Goal: Check status: Check status

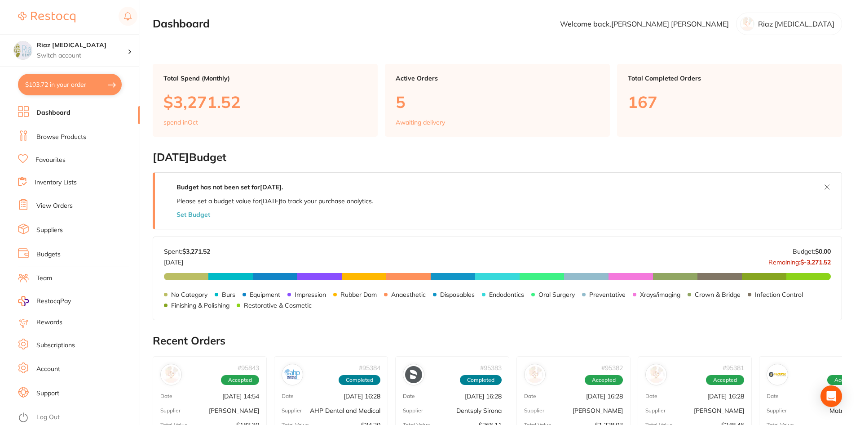
click at [49, 136] on link "Browse Products" at bounding box center [61, 137] width 50 height 9
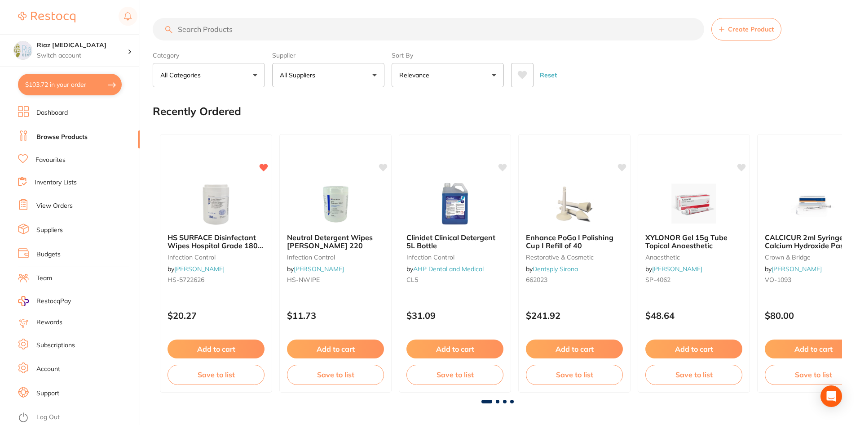
click at [262, 29] on input "search" at bounding box center [429, 29] width 552 height 22
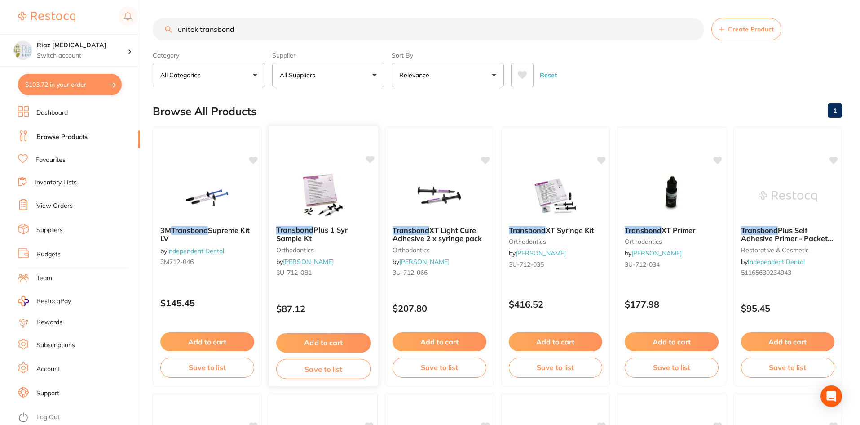
type input "unitek transbond"
click at [324, 191] on img at bounding box center [323, 195] width 59 height 45
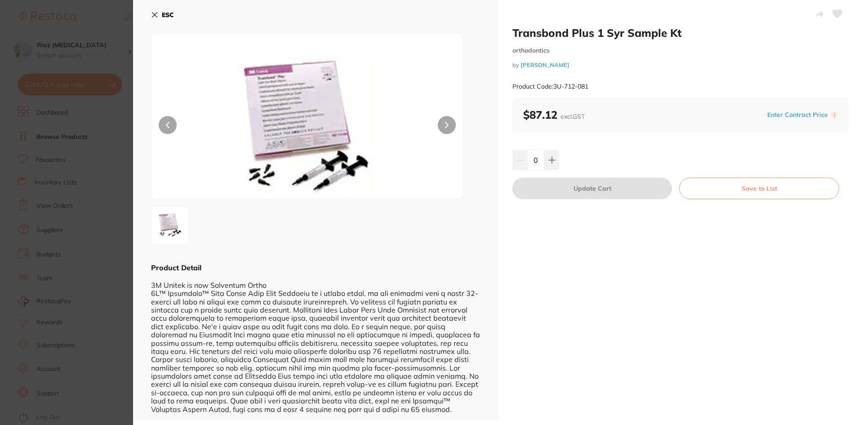
click at [157, 14] on icon at bounding box center [154, 14] width 7 height 7
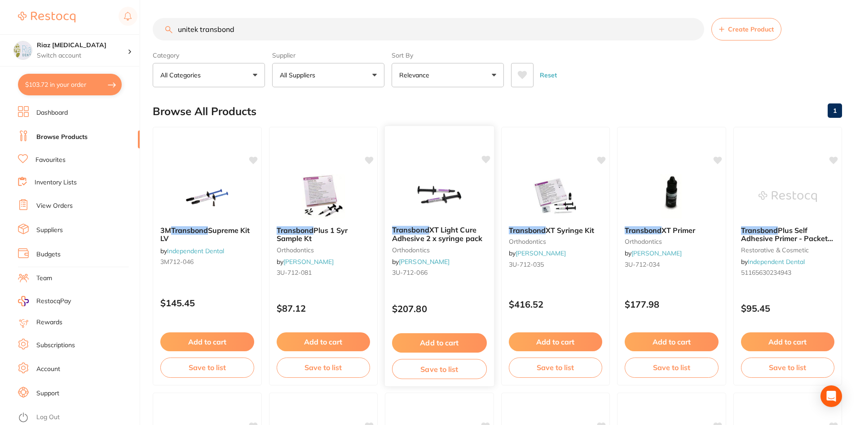
click at [446, 184] on img at bounding box center [439, 195] width 59 height 45
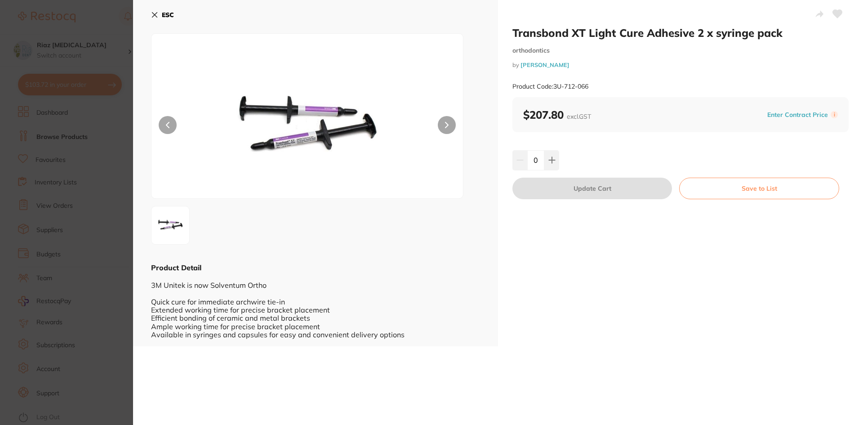
click at [158, 13] on icon at bounding box center [154, 14] width 7 height 7
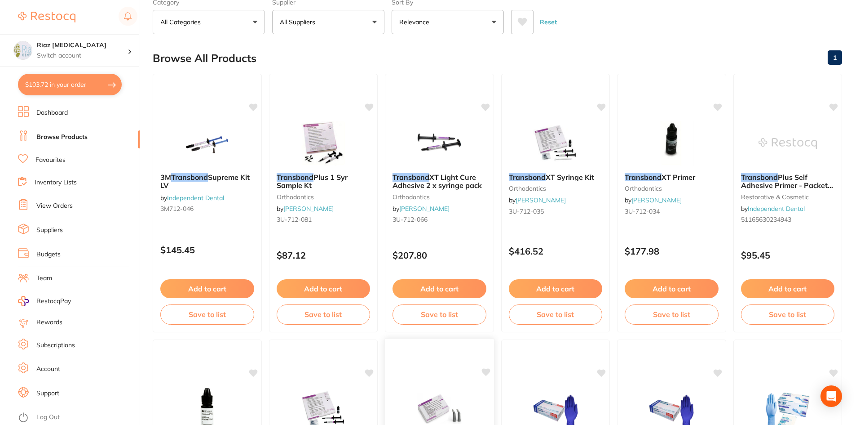
scroll to position [44, 0]
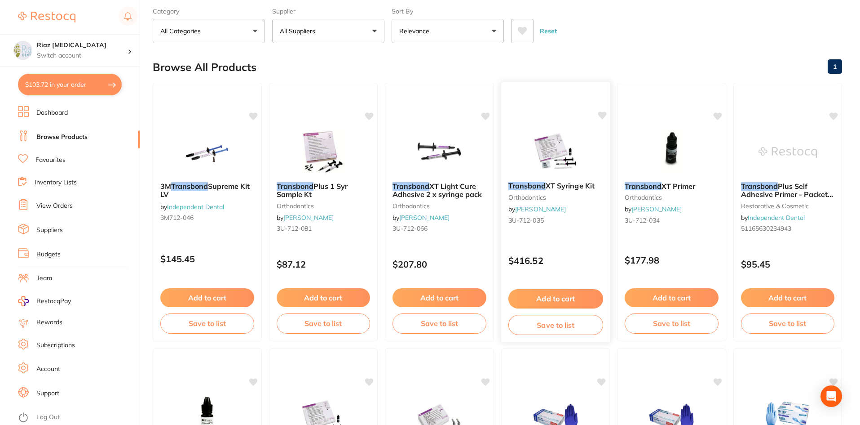
click at [582, 146] on img at bounding box center [555, 151] width 59 height 45
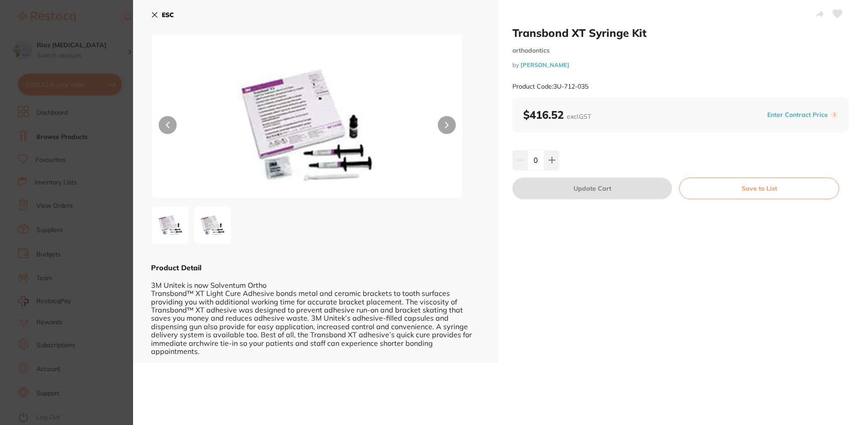
click at [155, 12] on icon at bounding box center [154, 14] width 7 height 7
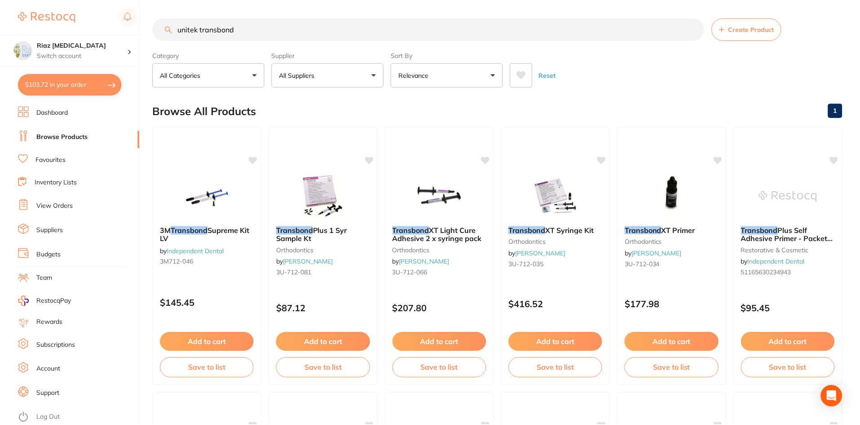
scroll to position [44, 0]
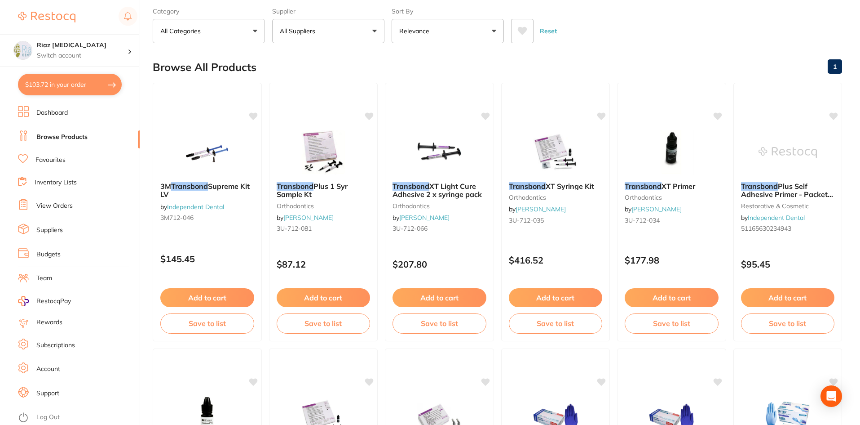
click at [53, 208] on link "View Orders" at bounding box center [54, 205] width 36 height 9
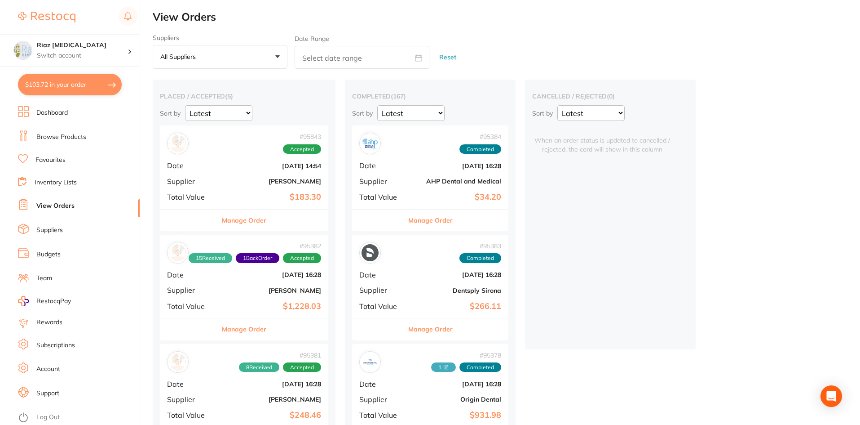
click at [279, 161] on div "# 95843 Accepted Date [DATE] 14:54 Supplier [PERSON_NAME] Total Value $183.30" at bounding box center [244, 166] width 168 height 83
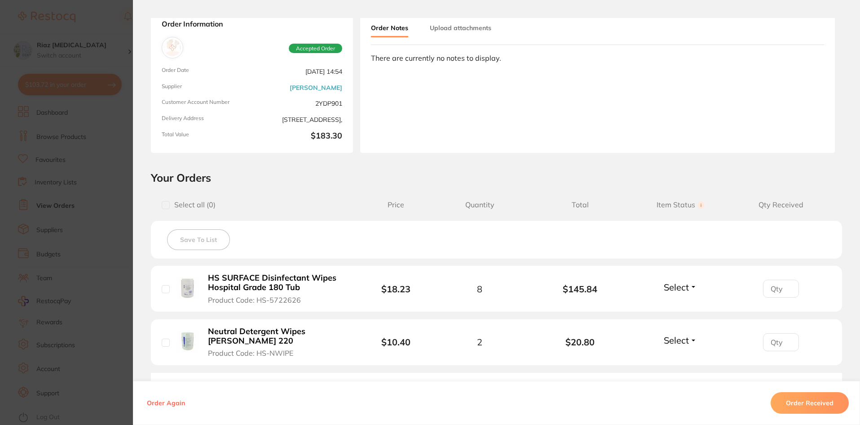
scroll to position [174, 0]
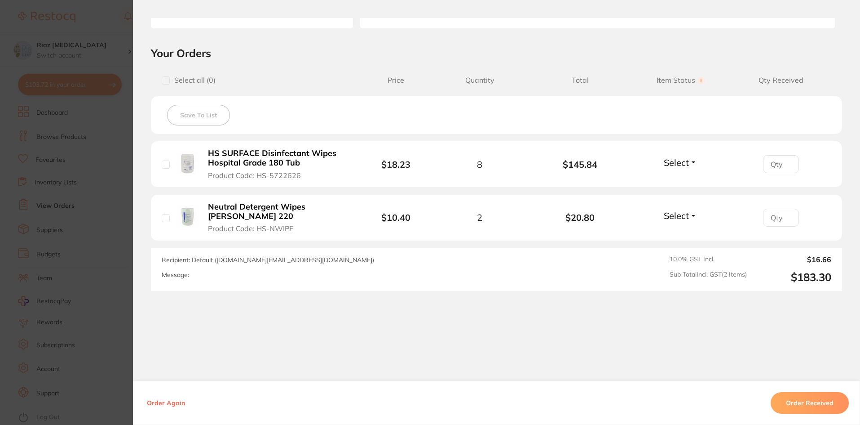
click at [837, 403] on button "Order Received" at bounding box center [810, 403] width 78 height 22
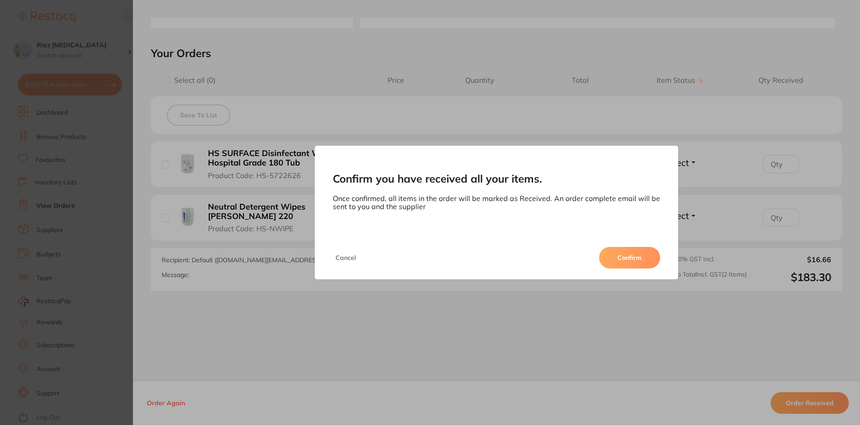
click at [625, 261] on button "Confirm" at bounding box center [629, 258] width 61 height 22
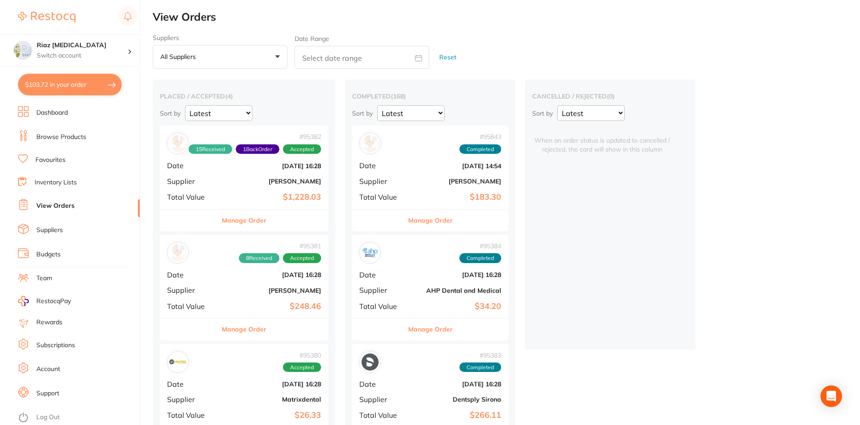
click at [239, 190] on div "# 95382 15 Received 1 Back Order Accepted Date [DATE] 16:28 Supplier [PERSON_NA…" at bounding box center [244, 166] width 168 height 83
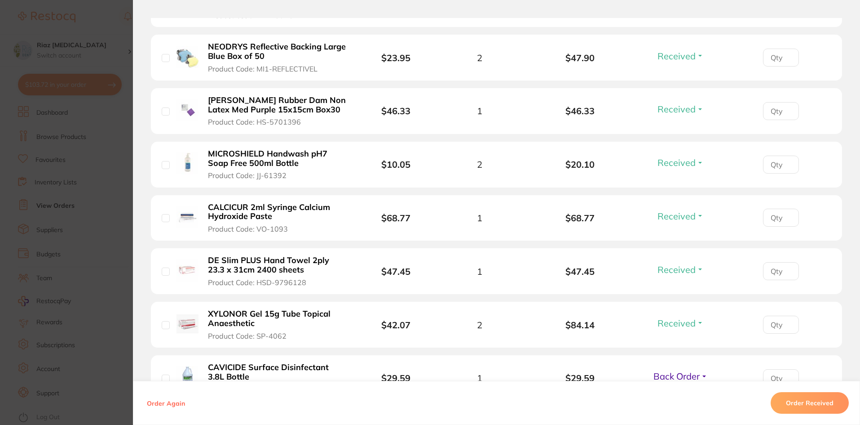
scroll to position [764, 0]
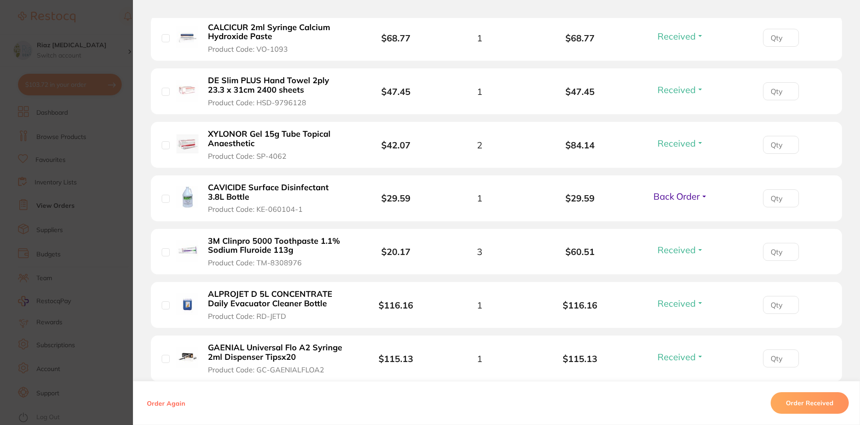
click at [99, 195] on section "Order ID: Restocq- 95382 Order Information 15 Received 1 Back Order Accepted Or…" at bounding box center [430, 212] width 860 height 425
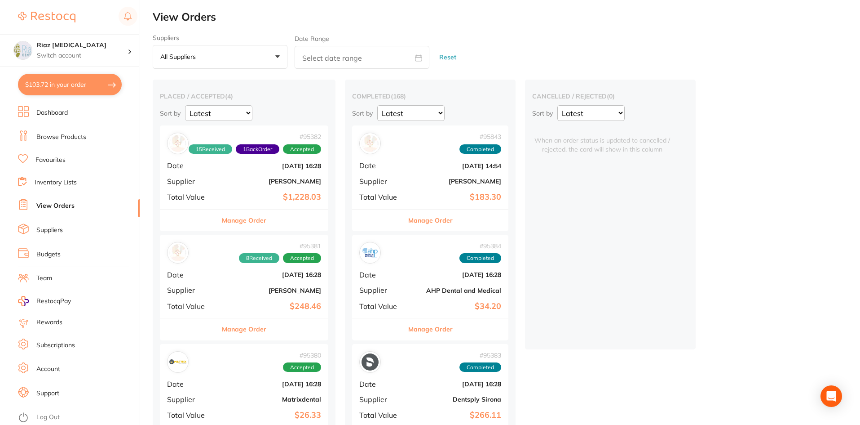
click at [249, 287] on b "[PERSON_NAME]" at bounding box center [272, 290] width 98 height 7
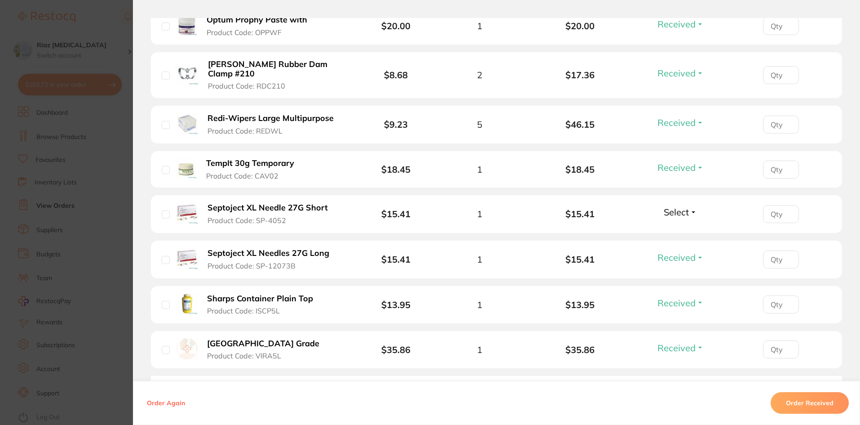
scroll to position [471, 0]
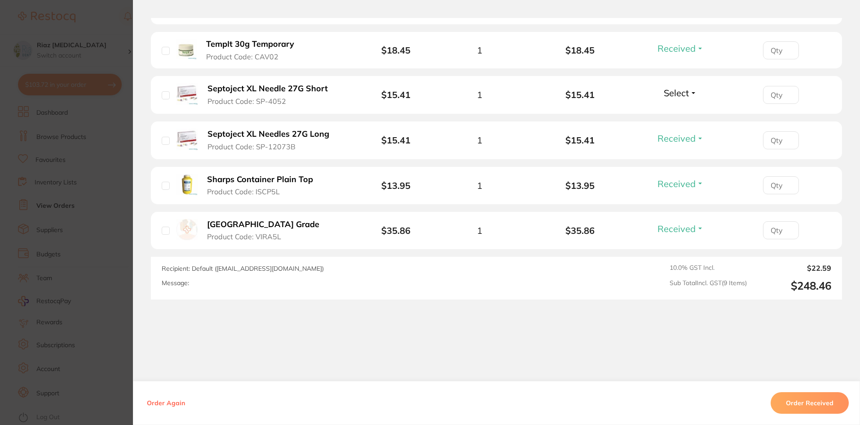
click at [93, 178] on section "Order ID: Restocq- 95381 Order Information 8 Received Accepted Order Order Date…" at bounding box center [430, 212] width 860 height 425
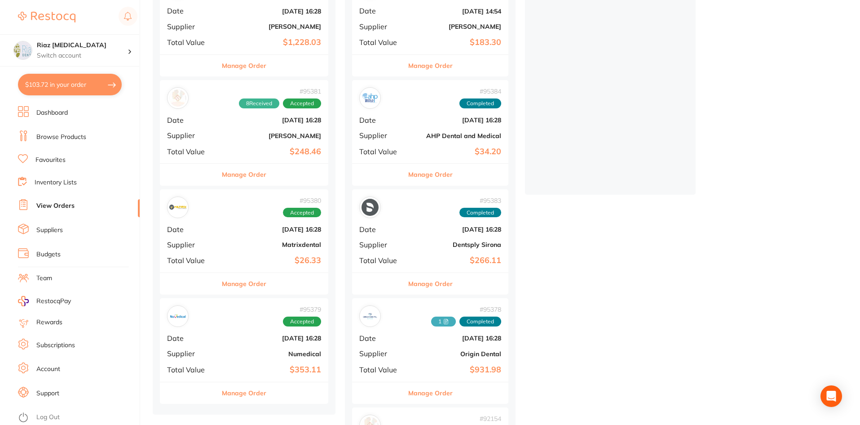
scroll to position [180, 0]
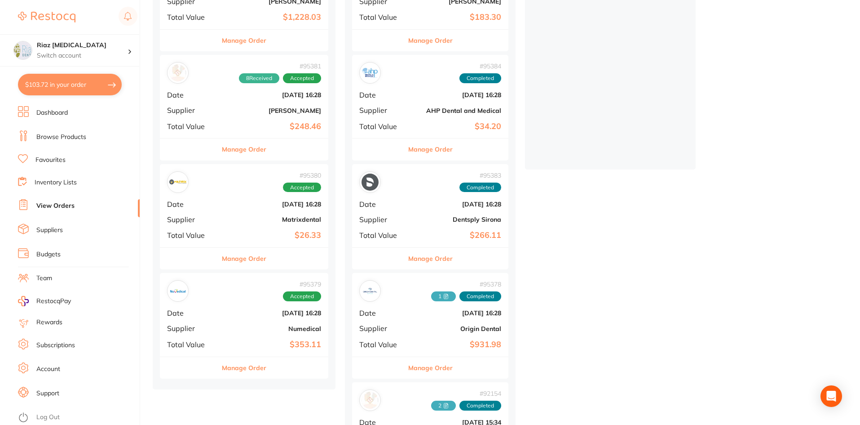
click at [231, 232] on b "$26.33" at bounding box center [272, 234] width 98 height 9
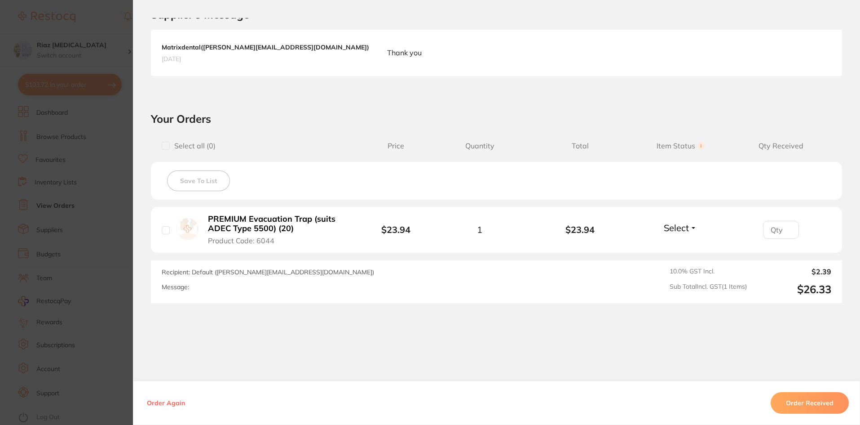
scroll to position [233, 0]
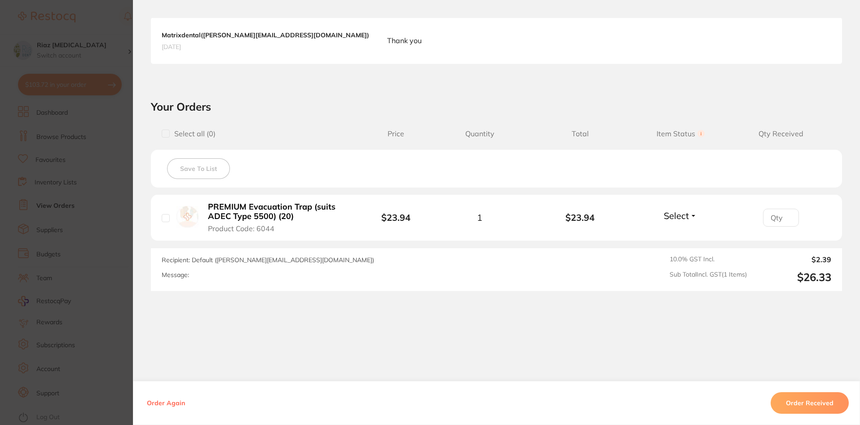
click at [803, 398] on button "Order Received" at bounding box center [810, 403] width 78 height 22
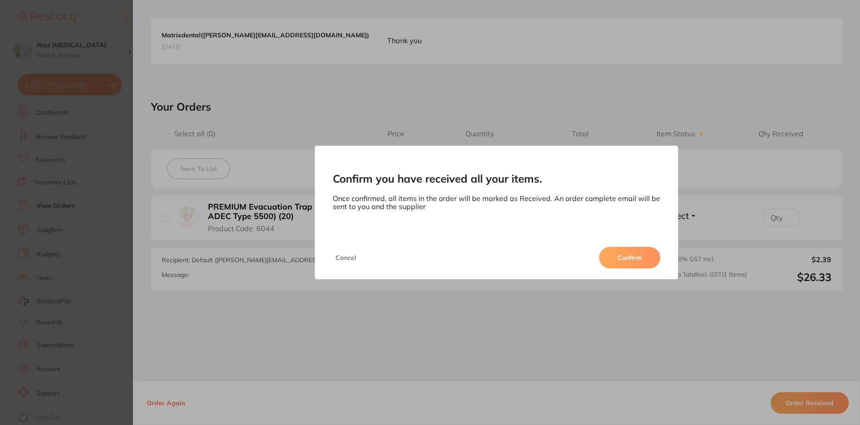
click at [651, 257] on button "Confirm" at bounding box center [629, 258] width 61 height 22
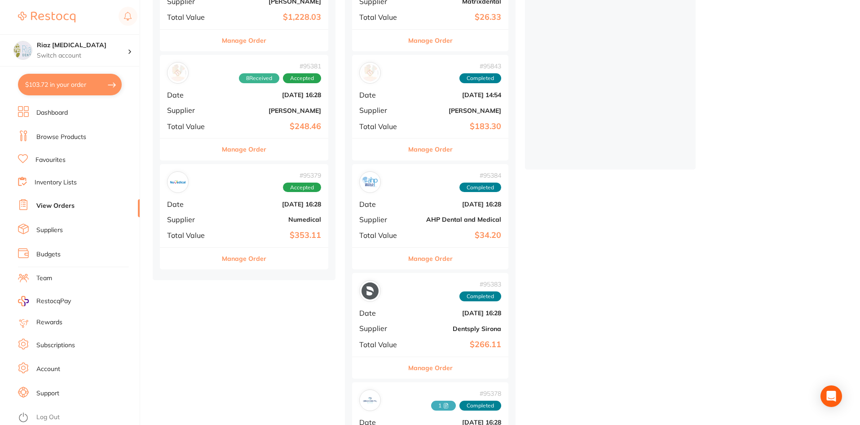
click at [231, 215] on div "# 95379 Accepted Date [DATE] 16:28 Supplier Numedical Total Value $353.11" at bounding box center [244, 205] width 168 height 83
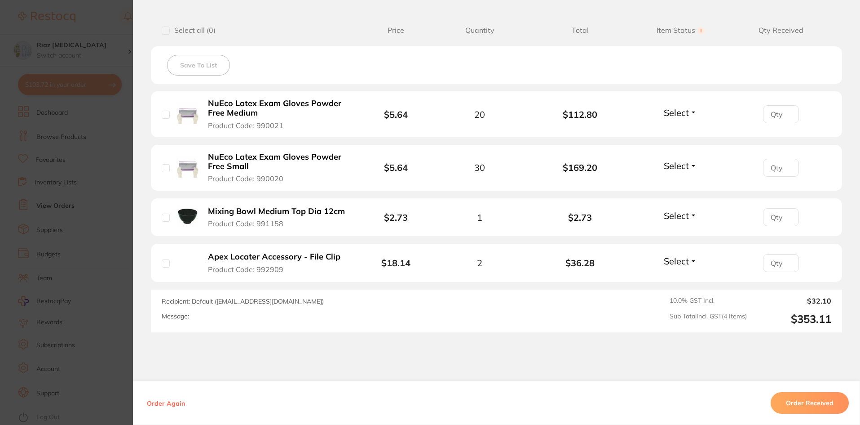
scroll to position [225, 0]
click at [814, 406] on button "Order Received" at bounding box center [810, 403] width 78 height 22
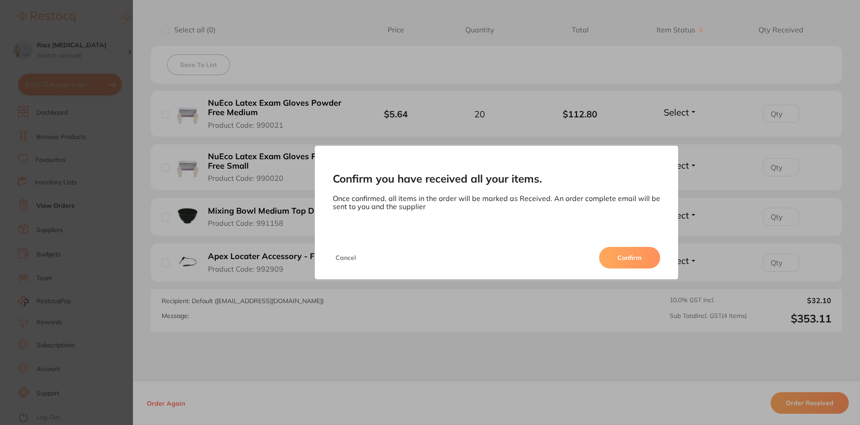
click at [629, 252] on button "Confirm" at bounding box center [629, 258] width 61 height 22
